Goal: Task Accomplishment & Management: Use online tool/utility

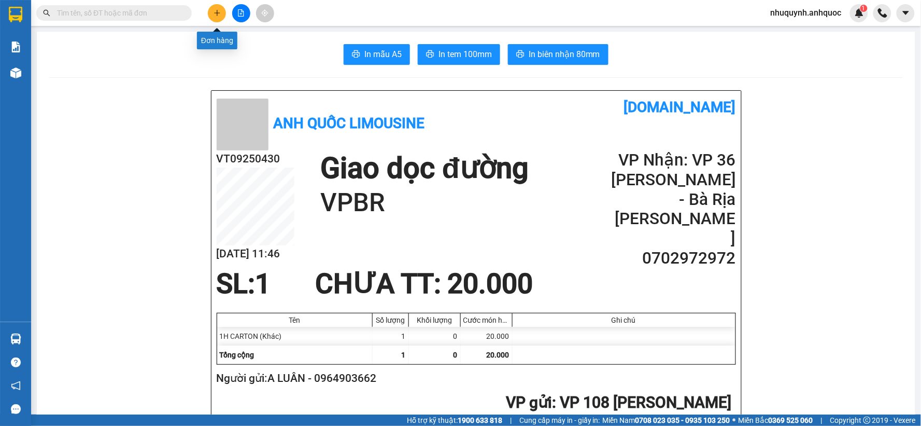
click at [221, 12] on button at bounding box center [217, 13] width 18 height 18
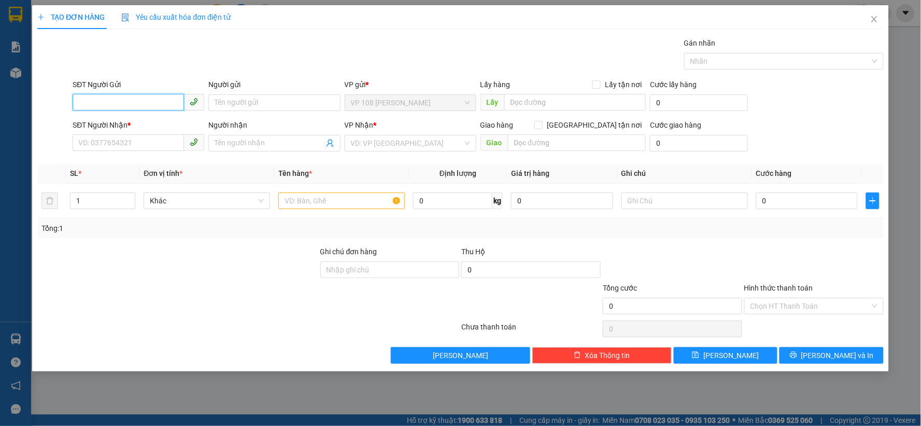
click at [167, 97] on input "SĐT Người Gửi" at bounding box center [128, 102] width 111 height 17
type input "0915002870"
click at [106, 125] on div "0915002870 - C HIỀN" at bounding box center [138, 123] width 119 height 11
type input "C HIỀN"
type input "0326466066"
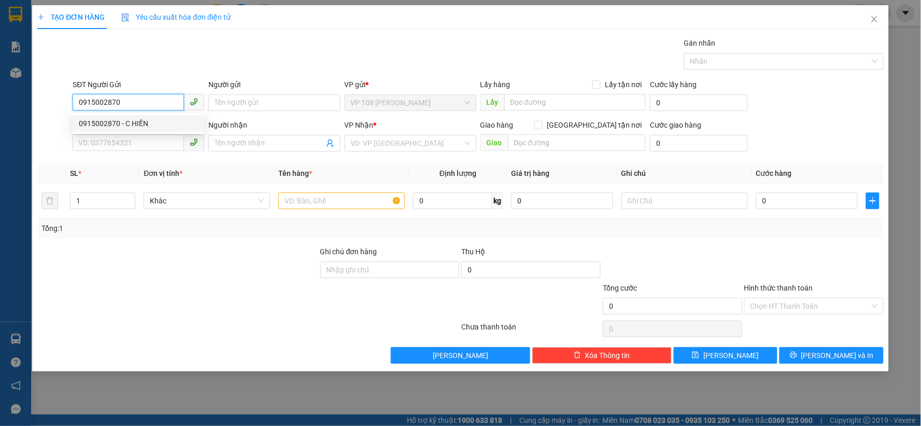
type input "A KHÂM"
type input "[DEMOGRAPHIC_DATA] XỨ [GEOGRAPHIC_DATA]-[GEOGRAPHIC_DATA]"
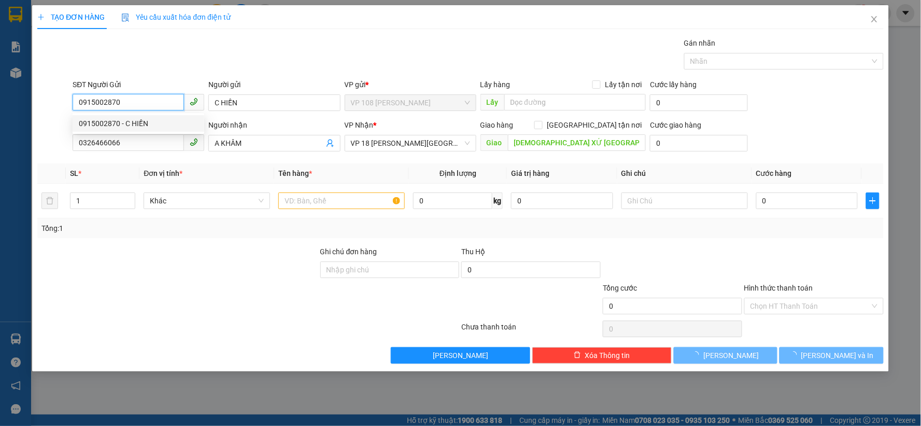
type input "30.000"
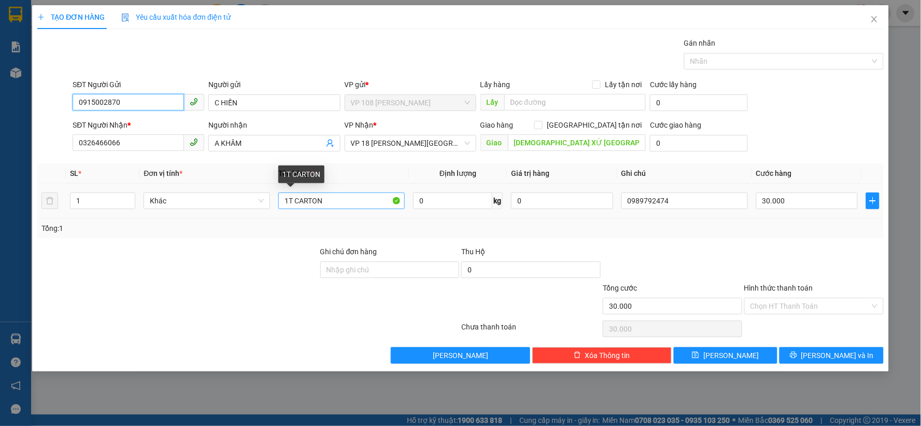
type input "0915002870"
drag, startPoint x: 340, startPoint y: 201, endPoint x: 280, endPoint y: 197, distance: 60.3
click at [280, 197] on input "1T CARTON" at bounding box center [341, 200] width 126 height 17
type input "1B XANH LÁ"
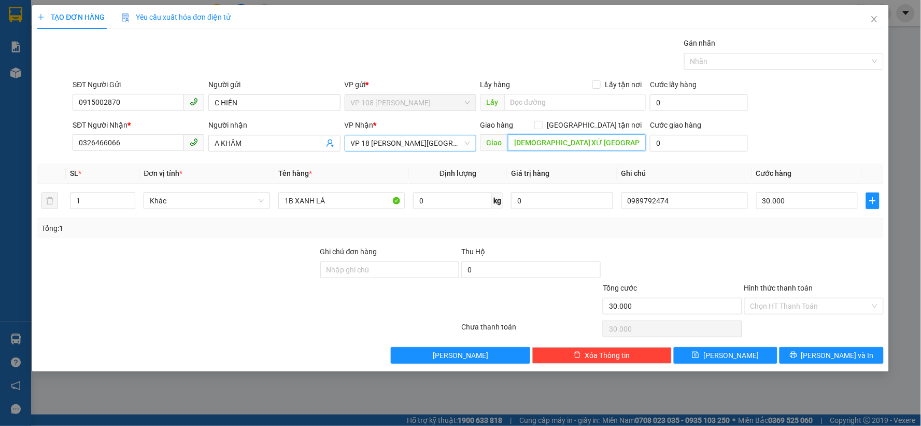
click at [471, 142] on div "VP 18 [PERSON_NAME][GEOGRAPHIC_DATA] - [GEOGRAPHIC_DATA]" at bounding box center [411, 143] width 132 height 17
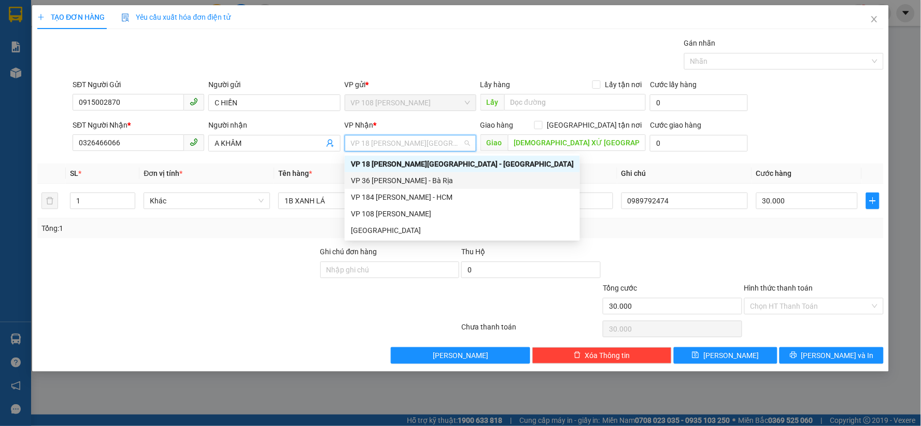
click at [406, 178] on div "VP 36 [PERSON_NAME] - Bà Rịa" at bounding box center [462, 180] width 223 height 11
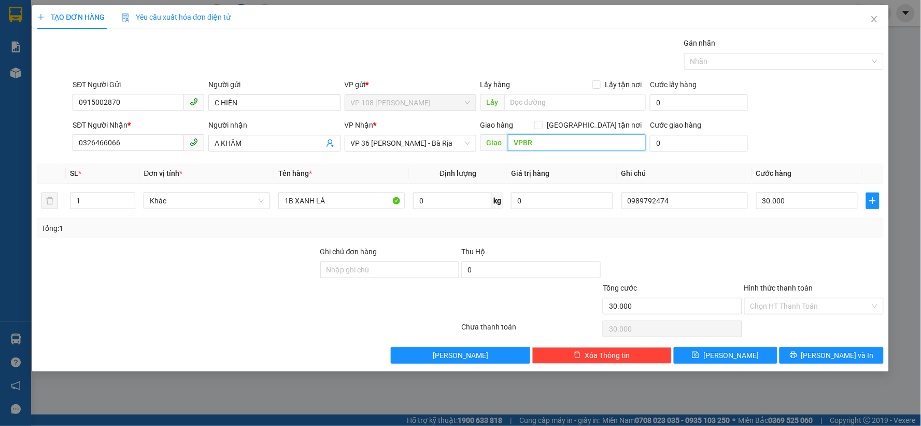
type input "VPBR"
click at [794, 199] on input "30.000" at bounding box center [807, 200] width 102 height 17
type input "2"
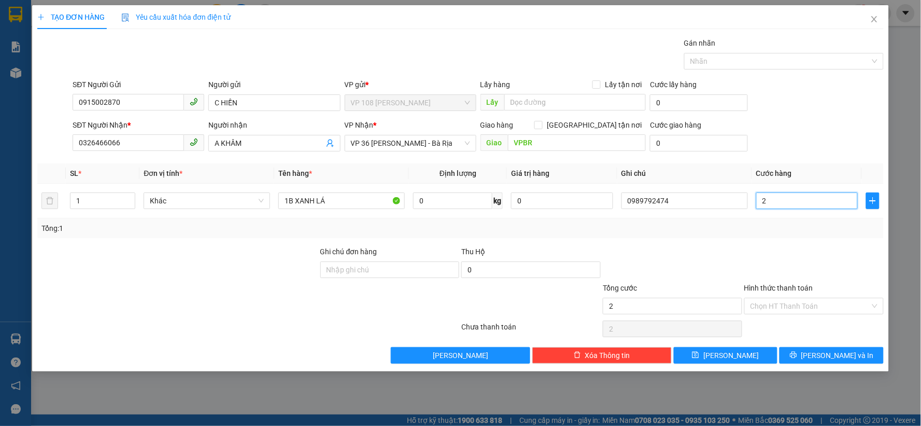
type input "20"
type input "200"
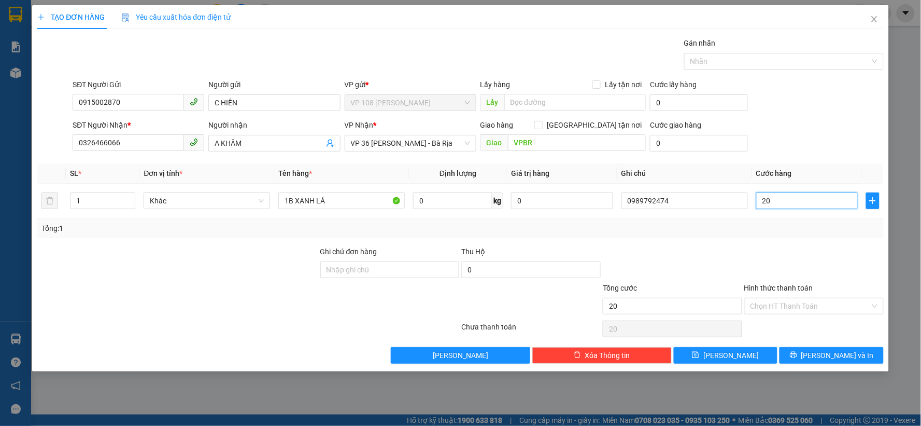
type input "200"
type input "2.000"
type input "20.000"
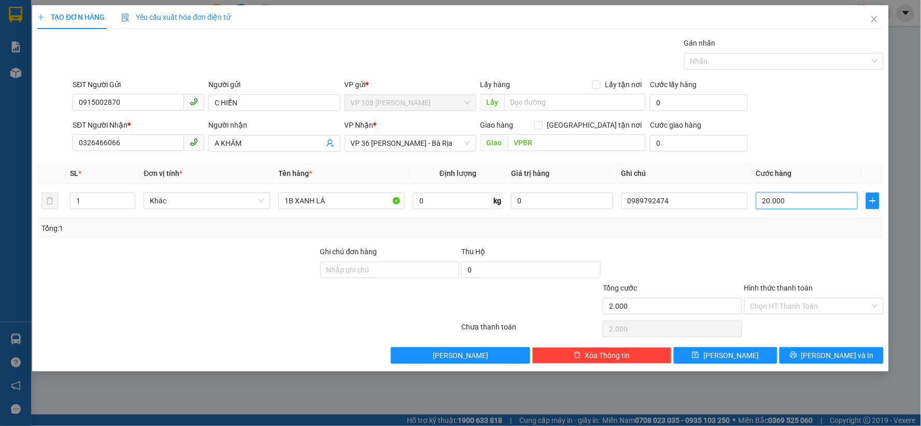
type input "20.000"
click at [794, 307] on input "Hình thức thanh toán" at bounding box center [811, 306] width 120 height 16
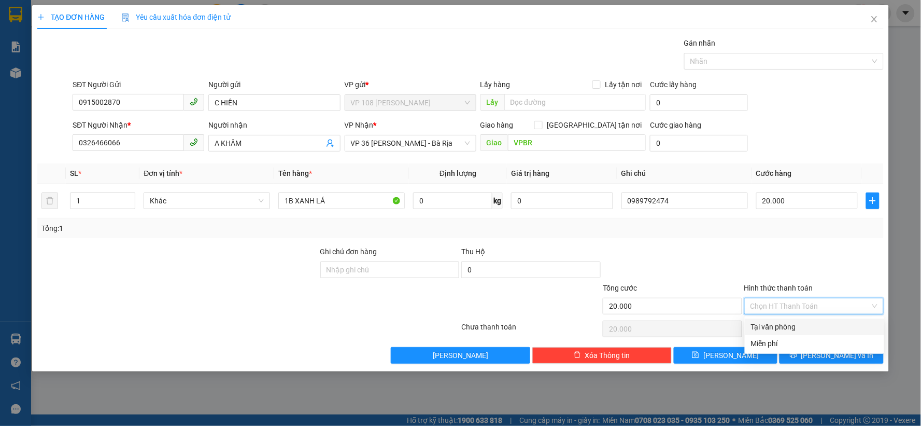
click at [778, 328] on div "Tại văn phòng" at bounding box center [814, 326] width 127 height 11
type input "0"
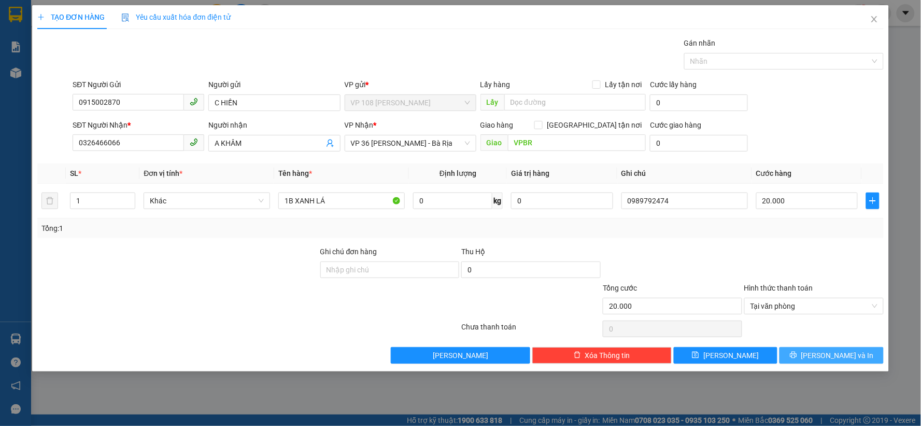
click at [845, 356] on span "[PERSON_NAME] và In" at bounding box center [837, 354] width 73 height 11
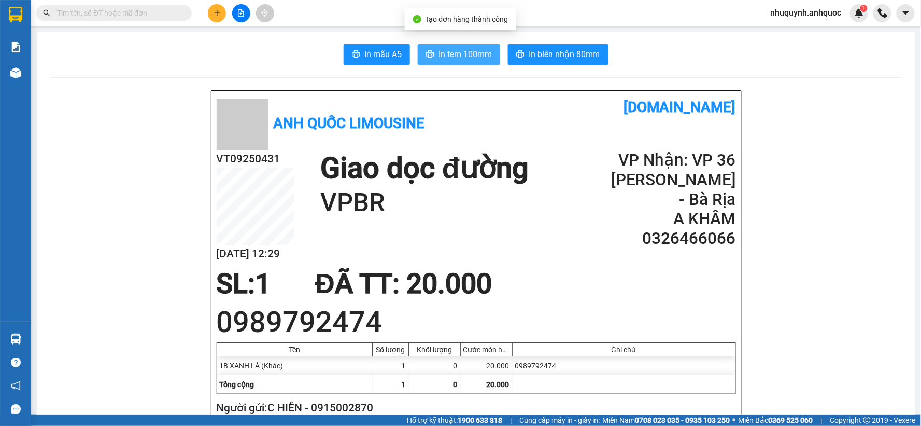
drag, startPoint x: 461, startPoint y: 59, endPoint x: 456, endPoint y: 60, distance: 5.4
click at [461, 58] on span "In tem 100mm" at bounding box center [465, 54] width 53 height 13
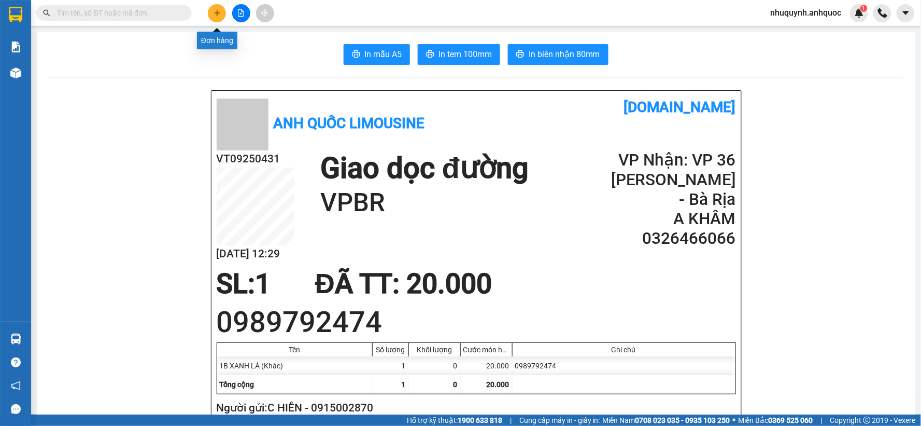
click at [220, 12] on icon "plus" at bounding box center [217, 12] width 7 height 7
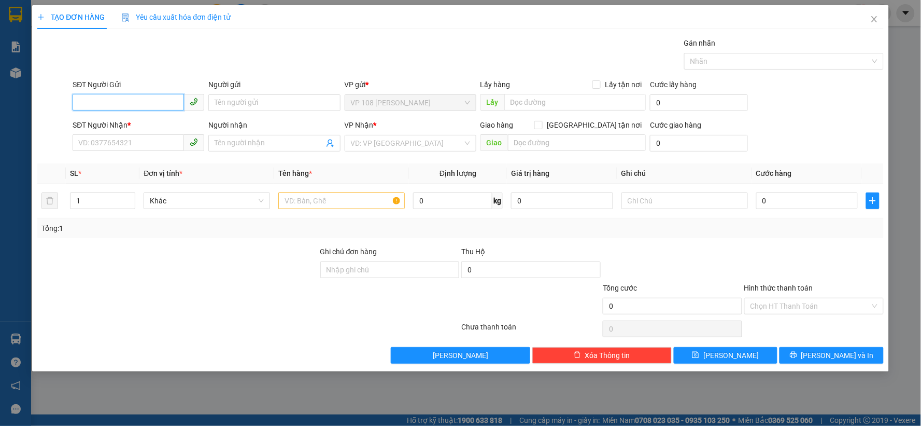
click at [144, 100] on input "SĐT Người Gửi" at bounding box center [128, 102] width 111 height 17
click at [131, 141] on div "0903873202 - C LÝ" at bounding box center [138, 139] width 119 height 11
type input "0903873202"
type input "C LÝ"
type input "0937253421"
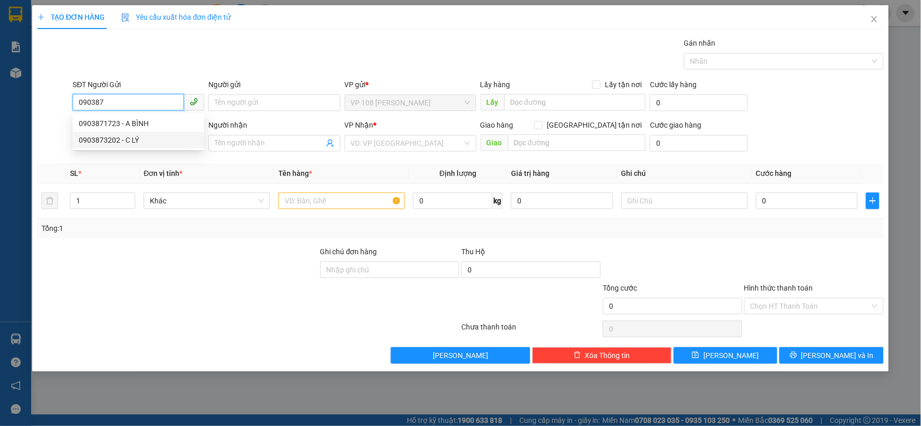
type input "A HUY"
type input "VPNVT"
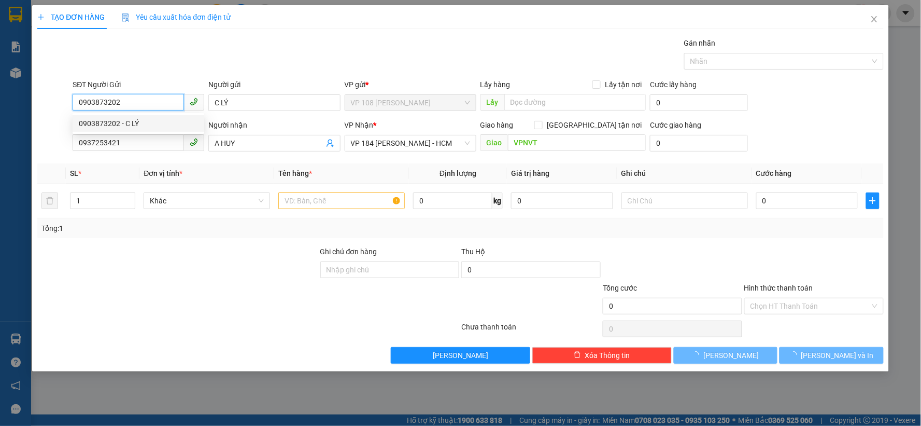
type input "30.000"
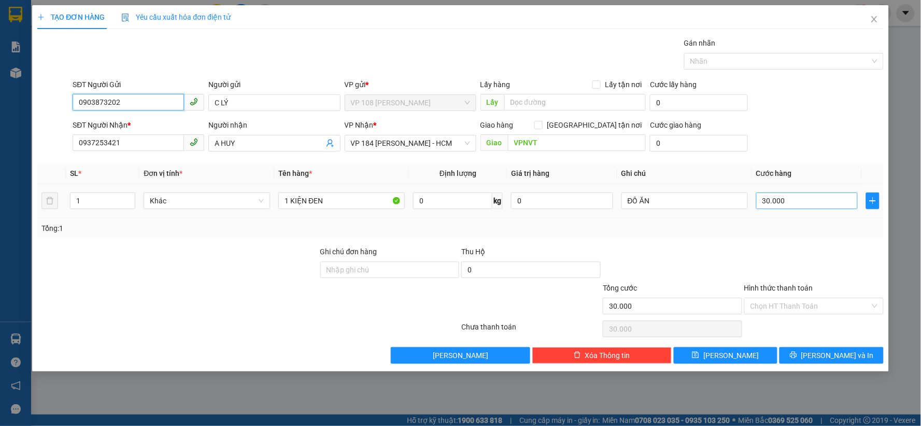
type input "0903873202"
click at [828, 197] on input "30.000" at bounding box center [807, 200] width 102 height 17
click at [797, 301] on input "Hình thức thanh toán" at bounding box center [811, 306] width 120 height 16
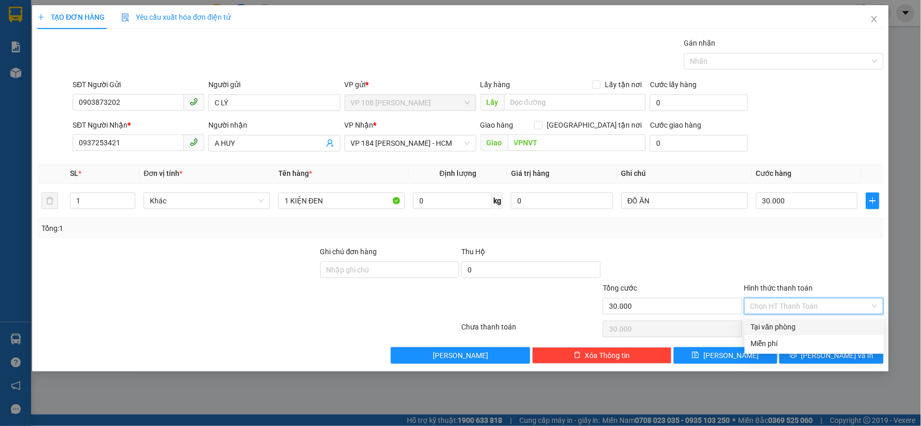
click at [775, 322] on div "Tại văn phòng" at bounding box center [814, 326] width 127 height 11
type input "0"
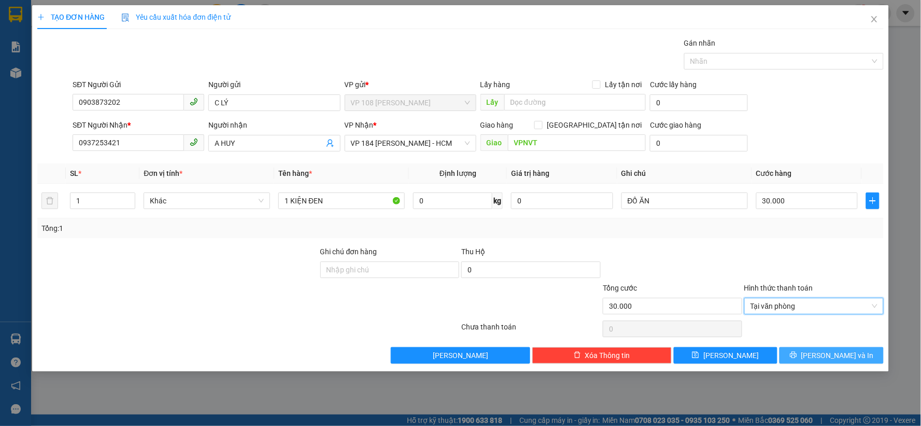
click at [836, 354] on span "[PERSON_NAME] và In" at bounding box center [837, 354] width 73 height 11
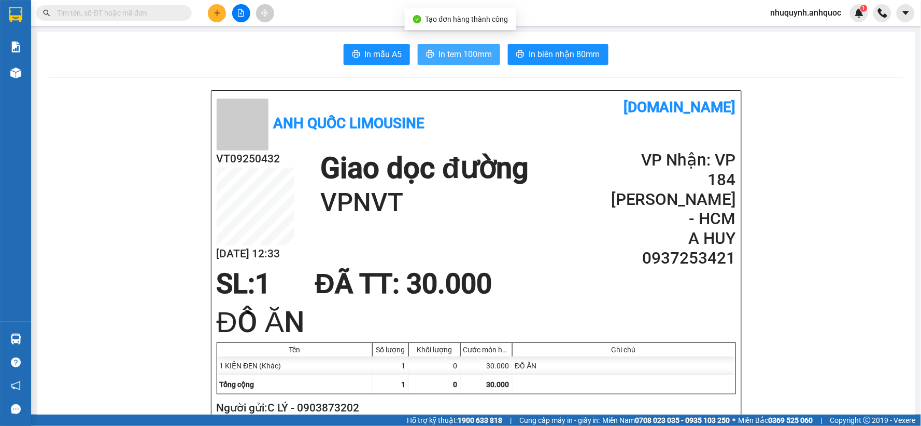
click at [445, 50] on span "In tem 100mm" at bounding box center [465, 54] width 53 height 13
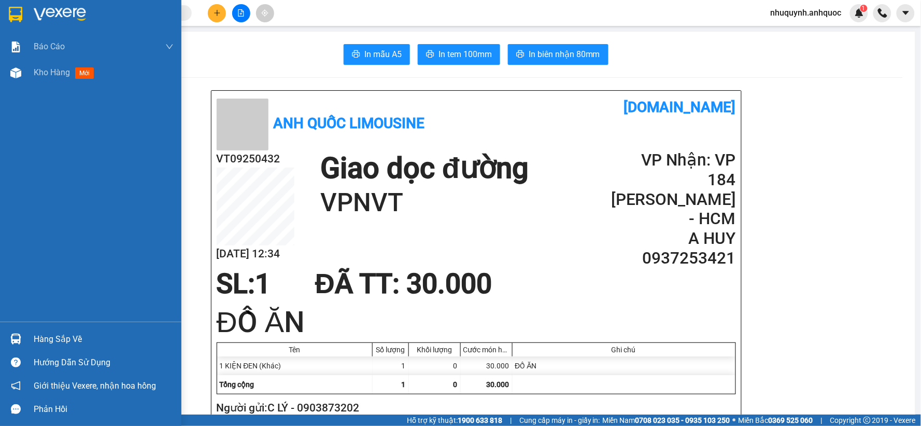
click at [61, 13] on img at bounding box center [60, 15] width 52 height 16
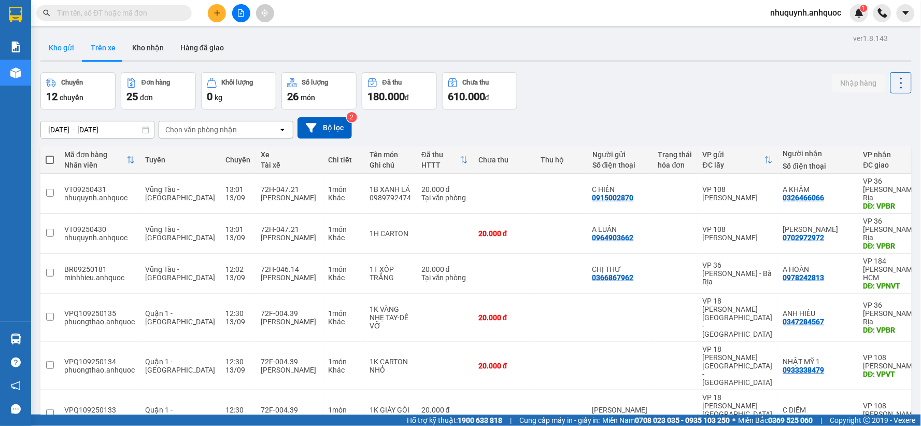
click at [61, 46] on button "Kho gửi" at bounding box center [61, 47] width 42 height 25
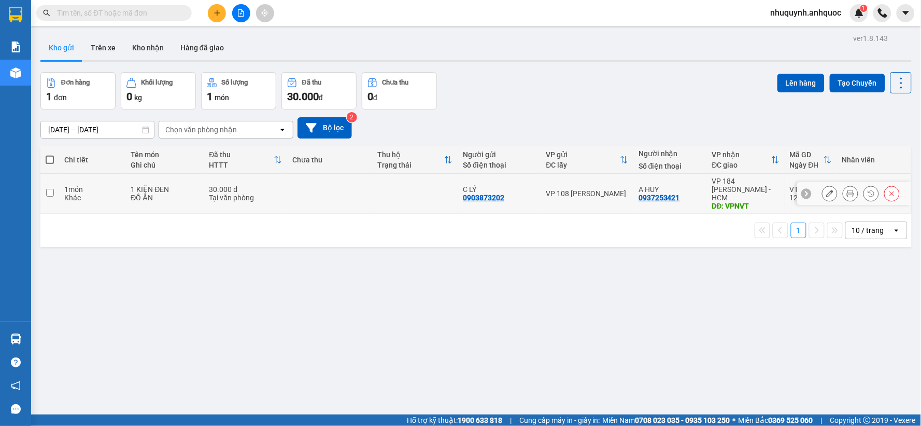
click at [111, 193] on div "Khác" at bounding box center [92, 197] width 56 height 8
checkbox input "true"
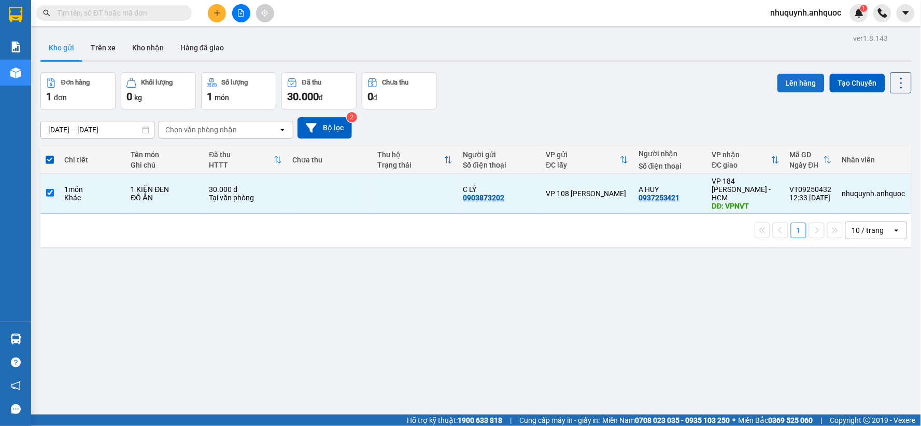
click at [791, 78] on button "Lên hàng" at bounding box center [801, 83] width 47 height 19
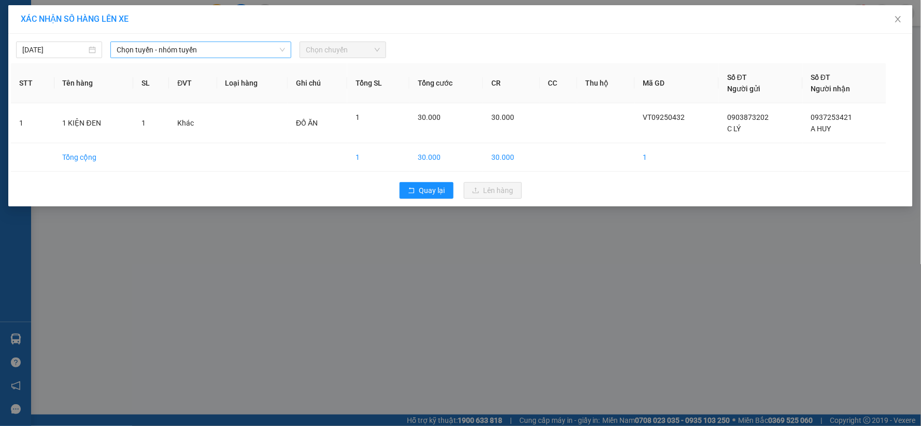
click at [211, 45] on span "Chọn tuyến - nhóm tuyến" at bounding box center [201, 50] width 168 height 16
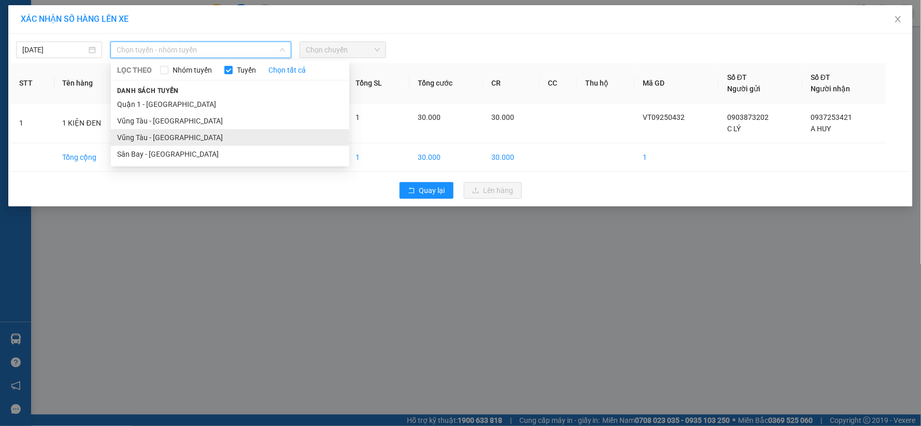
click at [182, 136] on li "Vũng Tàu - [GEOGRAPHIC_DATA]" at bounding box center [230, 137] width 238 height 17
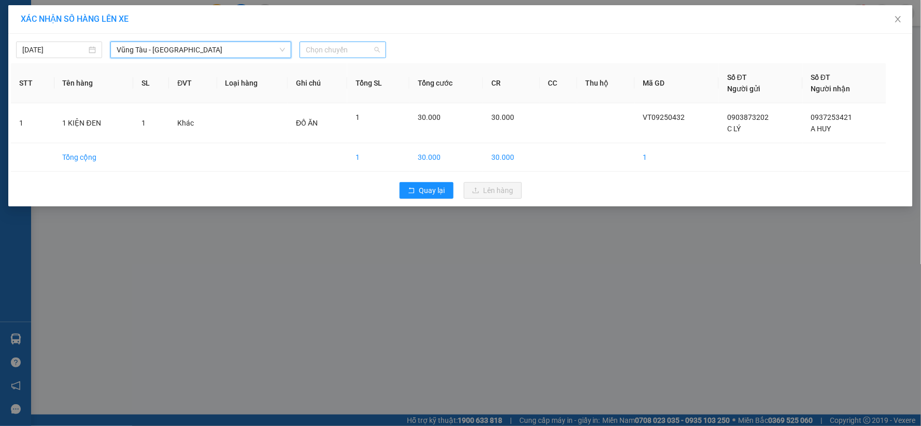
click at [359, 47] on span "Chọn chuyến" at bounding box center [343, 50] width 74 height 16
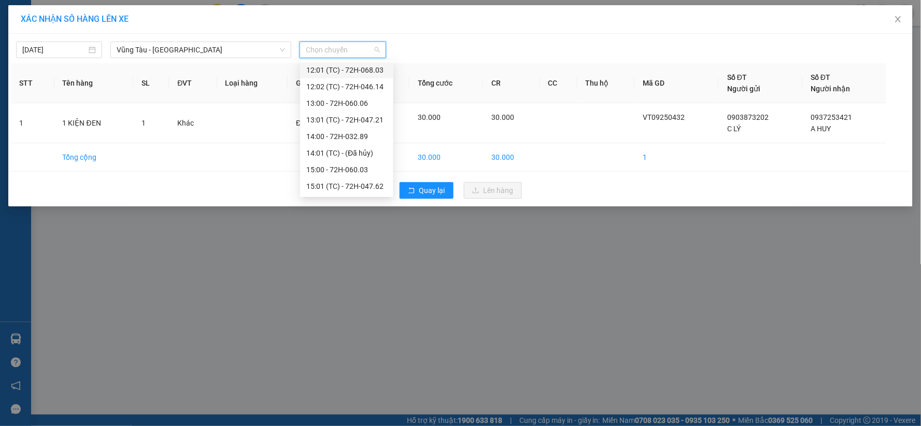
scroll to position [357, 0]
click at [355, 75] on div "13:00 - 72H-060.06" at bounding box center [346, 78] width 81 height 11
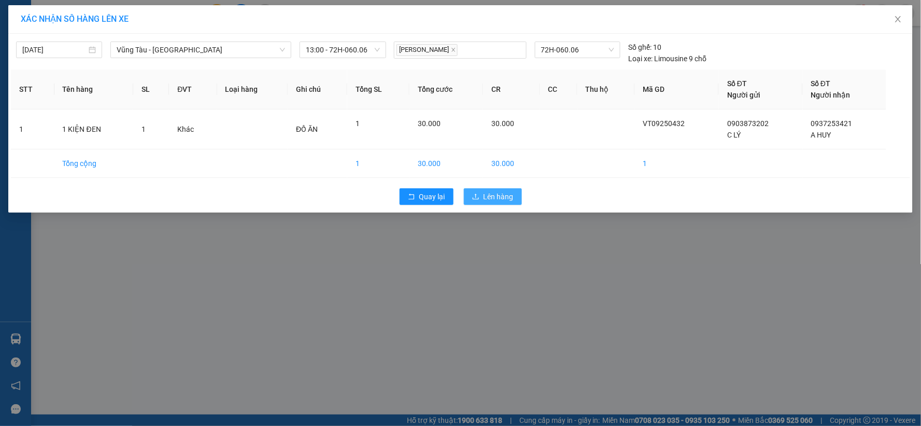
click at [489, 194] on span "Lên hàng" at bounding box center [499, 196] width 30 height 11
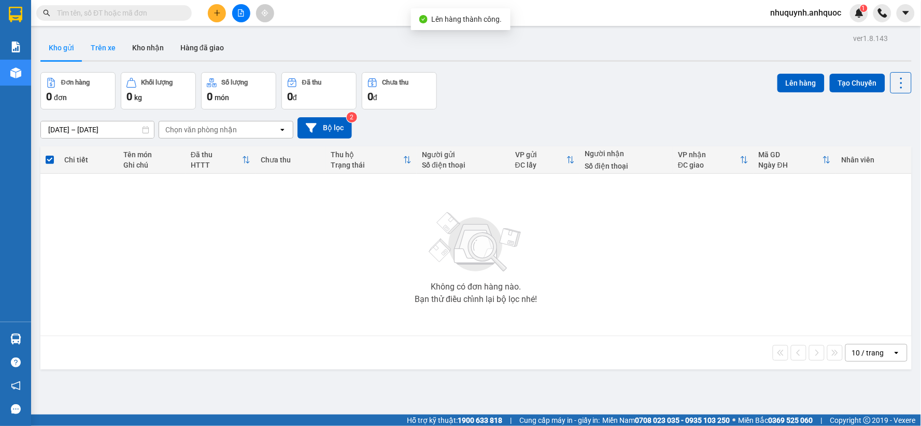
click at [110, 47] on button "Trên xe" at bounding box center [102, 47] width 41 height 25
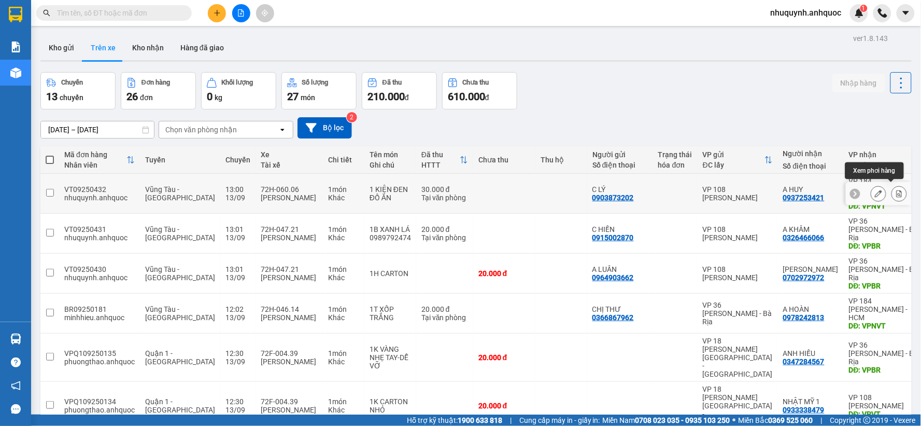
click at [895, 188] on button at bounding box center [899, 194] width 15 height 18
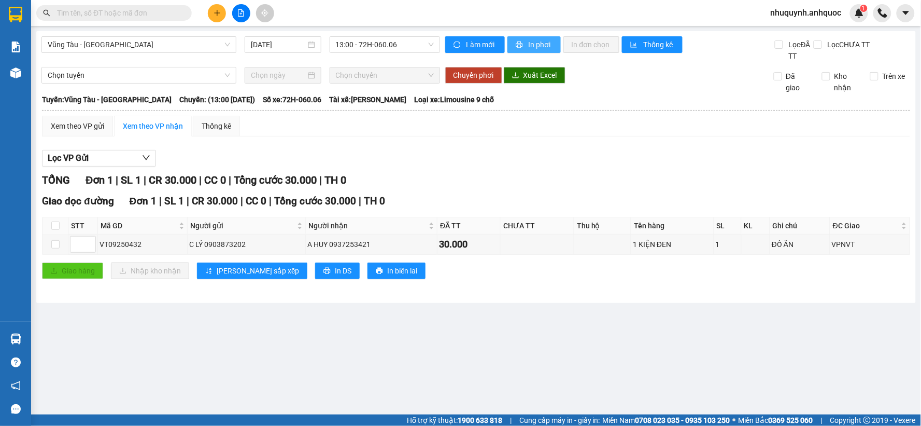
click at [534, 42] on span "In phơi" at bounding box center [541, 44] width 24 height 11
